Goal: Use online tool/utility: Utilize a website feature to perform a specific function

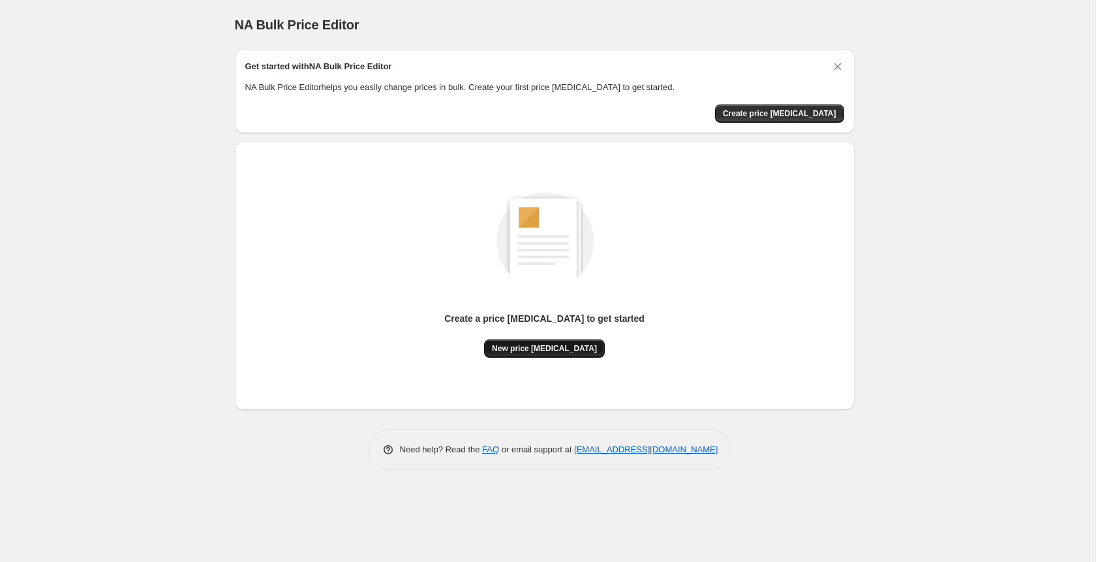
click at [543, 346] on span "New price [MEDICAL_DATA]" at bounding box center [544, 348] width 105 height 10
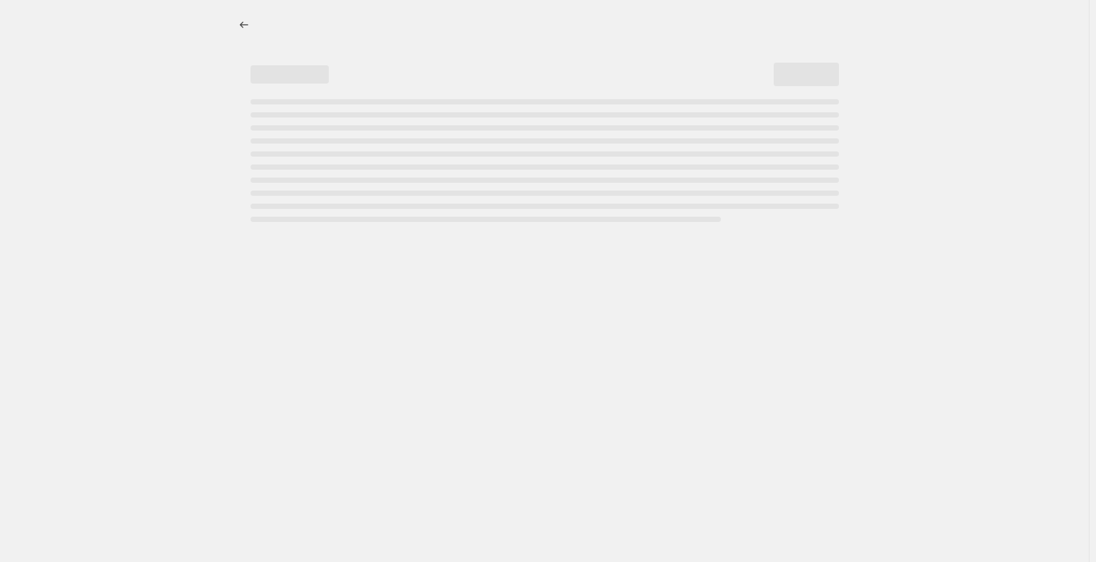
select select "percentage"
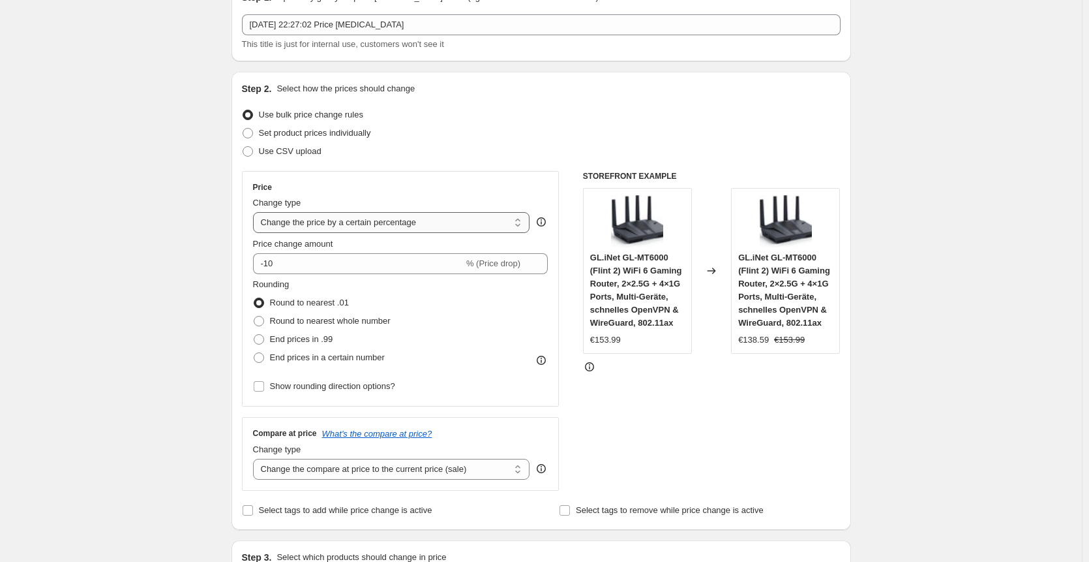
scroll to position [70, 0]
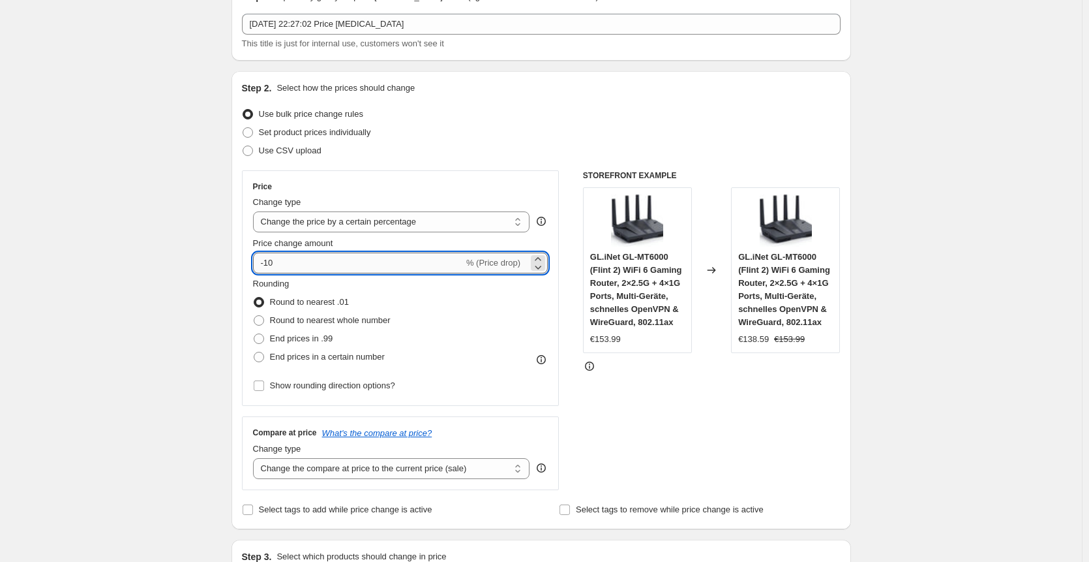
click at [392, 264] on input "-10" at bounding box center [358, 262] width 211 height 21
type input "-1"
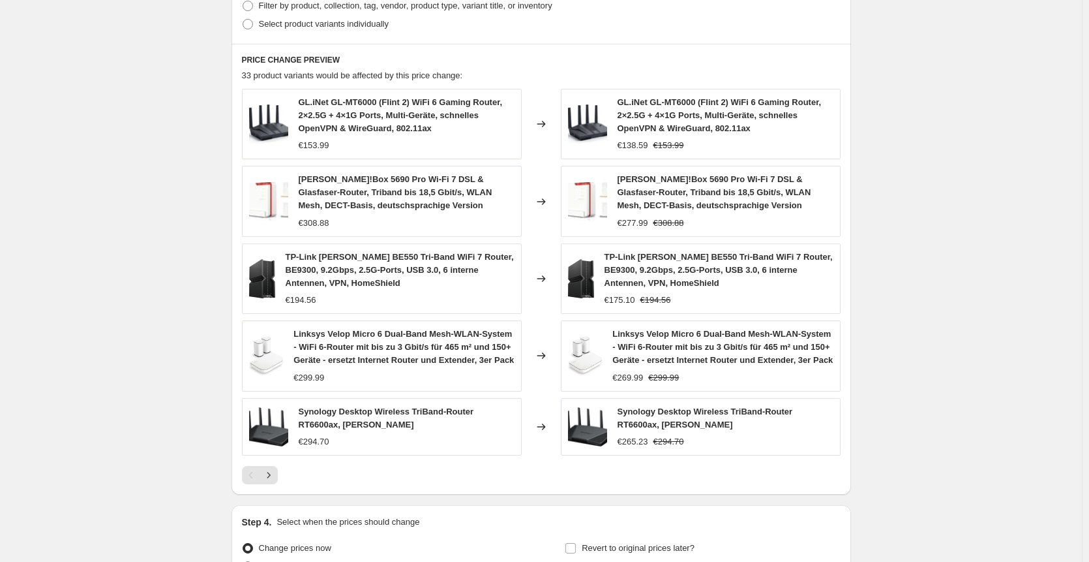
scroll to position [829, 0]
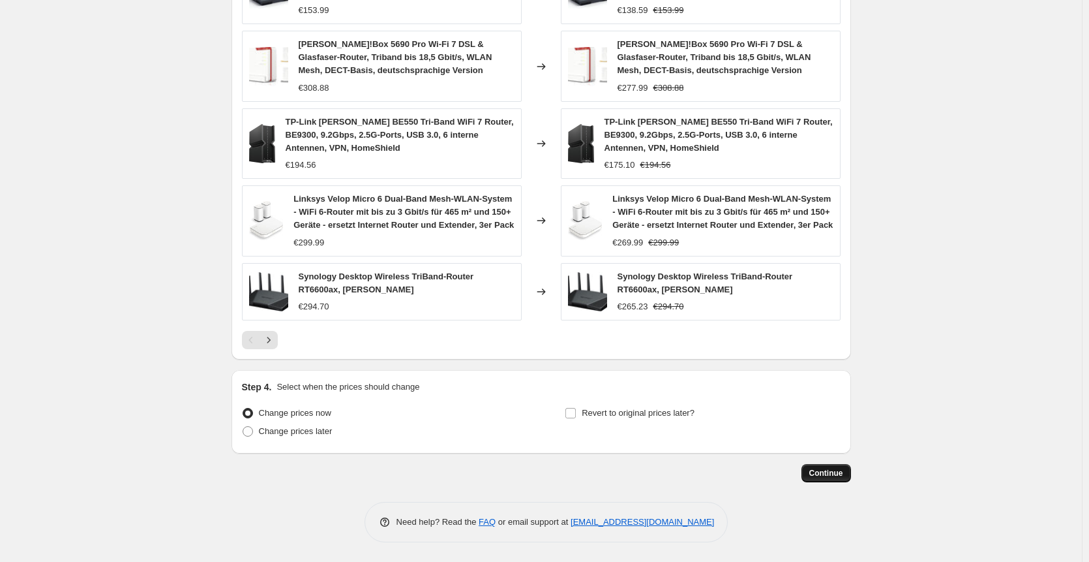
type input "-30"
click at [847, 477] on button "Continue" at bounding box center [827, 473] width 50 height 18
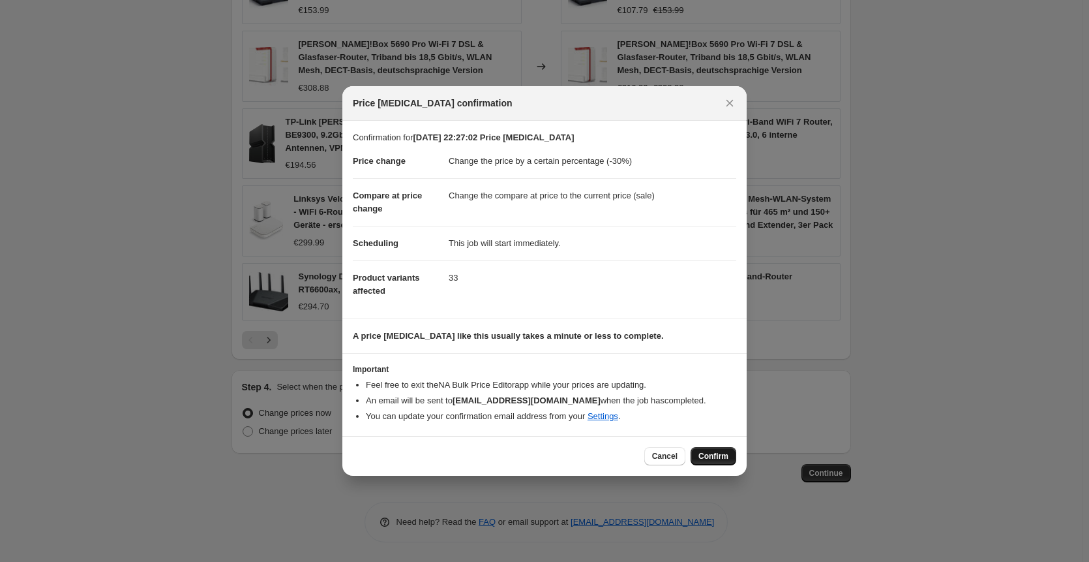
click at [723, 451] on button "Confirm" at bounding box center [714, 456] width 46 height 18
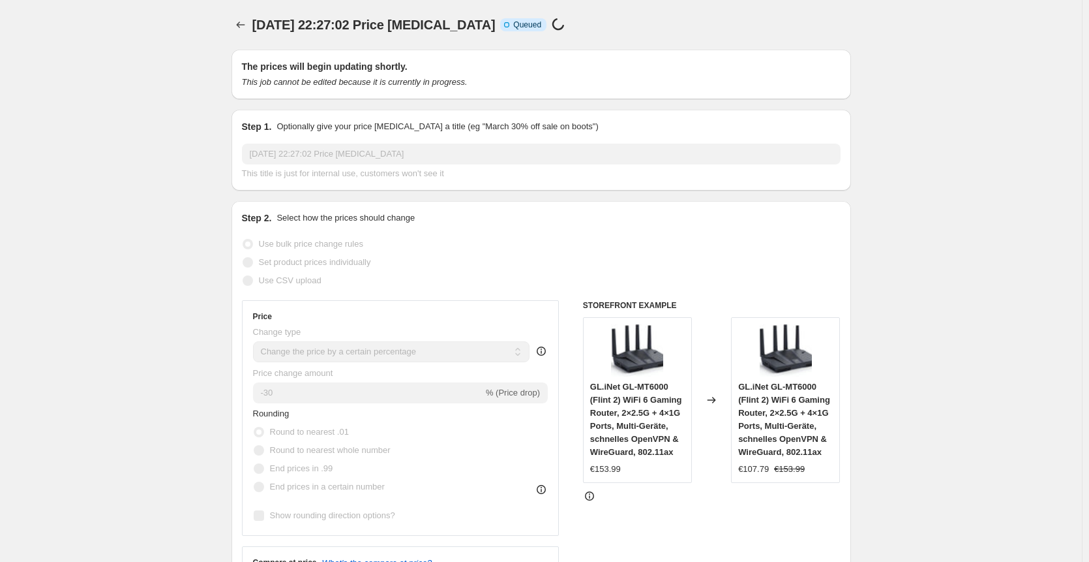
scroll to position [829, 0]
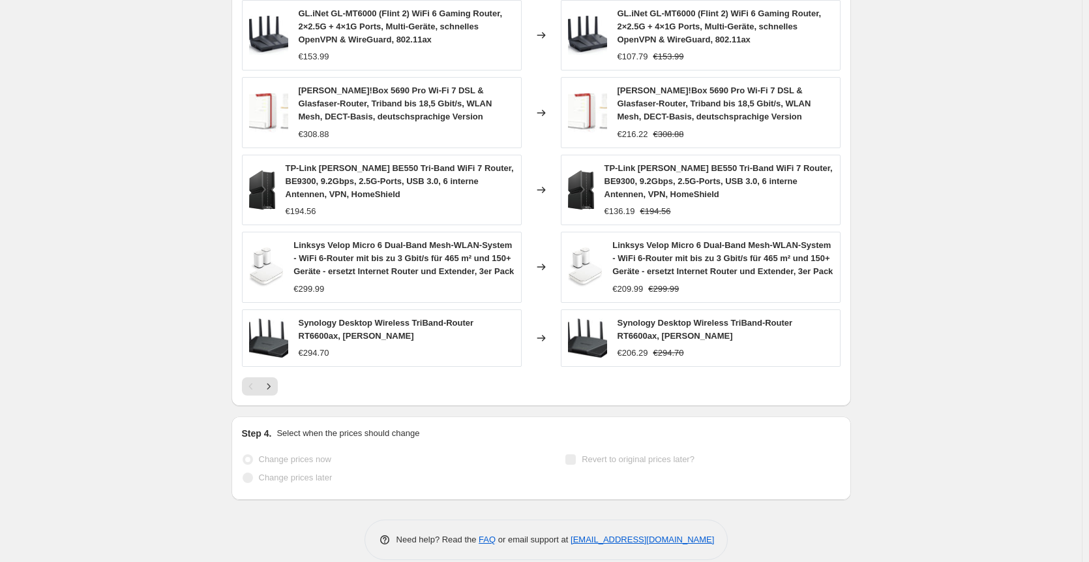
click at [492, 94] on span "[PERSON_NAME]!Box 5690 Pro Wi-Fi 7 DSL & Glasfaser-Router, Triband bis 18,5 Gbi…" at bounding box center [396, 103] width 194 height 36
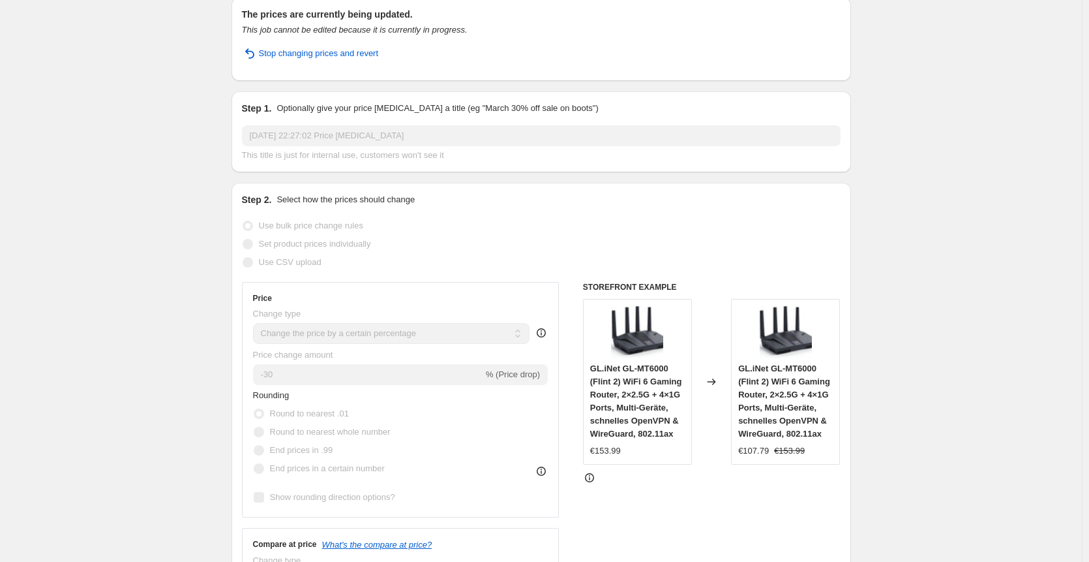
scroll to position [0, 0]
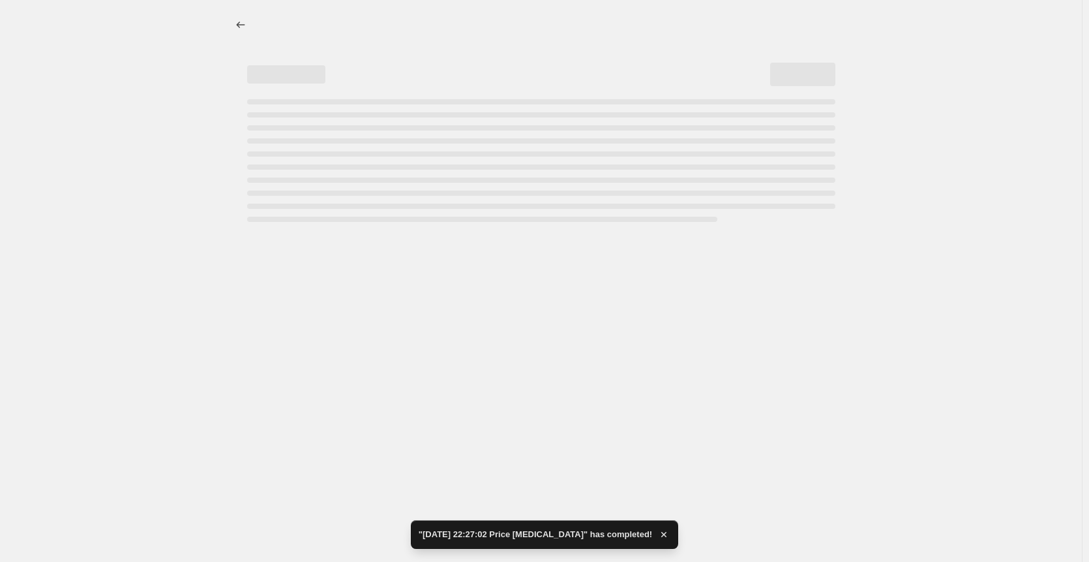
select select "percentage"
